Goal: Transaction & Acquisition: Purchase product/service

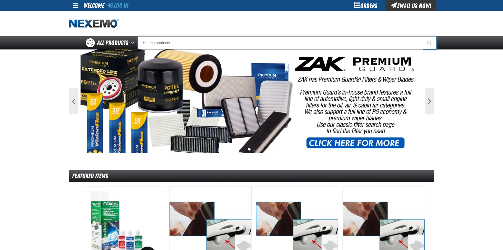
click at [152, 42] on input "Search" at bounding box center [287, 42] width 299 height 13
type input "d"
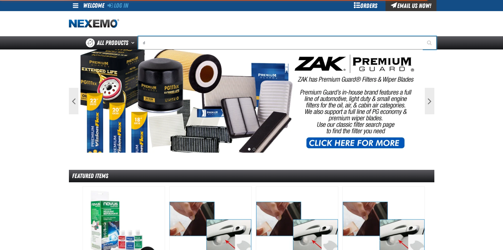
type input "d Alkaline Battery 1.5 Volt (ph)"
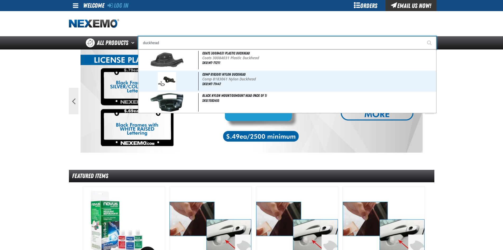
type input "duckhead"
click at [424, 36] on button "Start Searching" at bounding box center [430, 42] width 13 height 13
